Goal: Task Accomplishment & Management: Complete application form

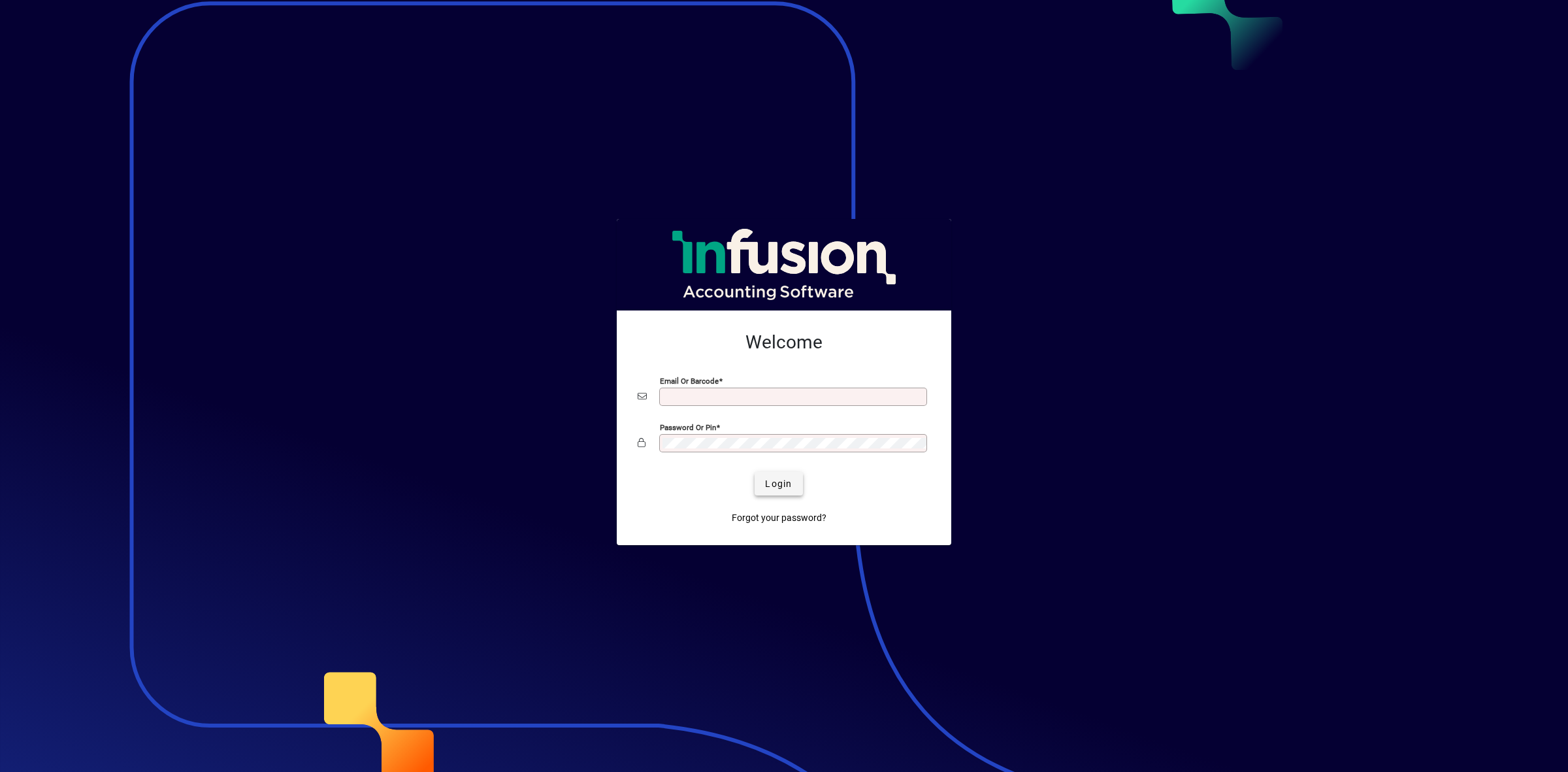
type input "**********"
click at [786, 492] on span "submit" at bounding box center [779, 484] width 48 height 31
